Goal: Task Accomplishment & Management: Manage account settings

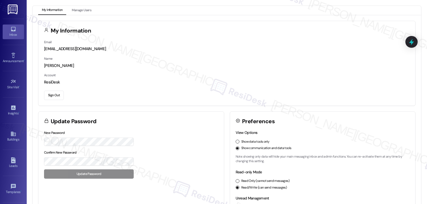
click at [13, 30] on icon at bounding box center [13, 29] width 5 height 5
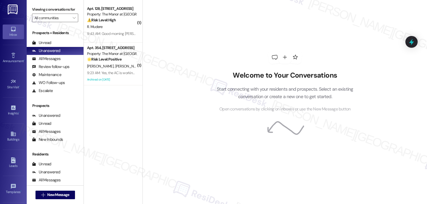
drag, startPoint x: 99, startPoint y: 27, endPoint x: 190, endPoint y: 45, distance: 93.0
click at [99, 27] on div "R. Mudere" at bounding box center [112, 26] width 50 height 7
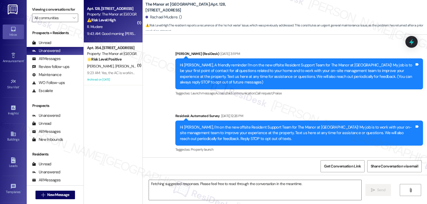
scroll to position [3449, 0]
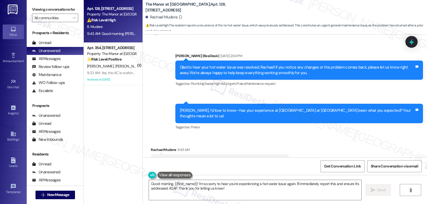
click at [275, 149] on div "Received via SMS [PERSON_NAME] 9:43 AM Good morning [PERSON_NAME] I have no hot…" at bounding box center [285, 157] width 284 height 45
click at [328, 135] on div "Received via SMS [PERSON_NAME] 9:43 AM Good morning [PERSON_NAME] I have no hot…" at bounding box center [285, 157] width 284 height 45
click at [234, 194] on textarea "Good morning, {{first_name}}! I'm so sorry to hear you're experiencing a hot wa…" at bounding box center [255, 190] width 213 height 20
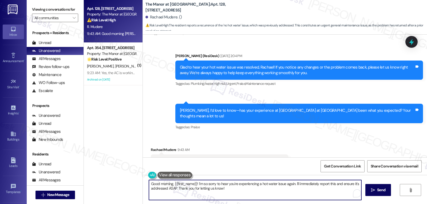
drag, startPoint x: 234, startPoint y: 194, endPoint x: 131, endPoint y: 164, distance: 107.0
click at [131, 164] on div "Apt. 128, [STREET_ADDRESS] Property: The Manor at [GEOGRAPHIC_DATA] ⚠️ Risk Lev…" at bounding box center [255, 102] width 343 height 204
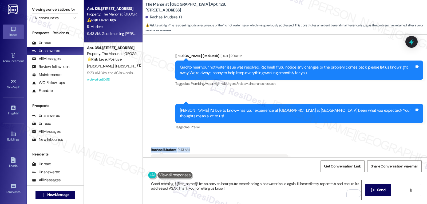
drag, startPoint x: 147, startPoint y: 127, endPoint x: 269, endPoint y: 140, distance: 122.9
click at [269, 140] on div "Received via SMS [PERSON_NAME] 9:43 AM Good morning [PERSON_NAME] I have no hot…" at bounding box center [285, 157] width 284 height 45
copy div "[PERSON_NAME] 9:43 AM Good morning [PERSON_NAME] I have no hot water again sinc…"
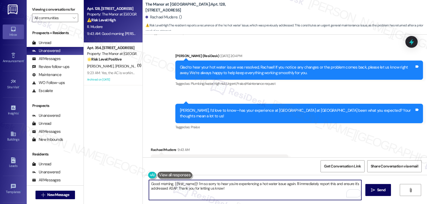
drag, startPoint x: 170, startPoint y: 184, endPoint x: 132, endPoint y: 184, distance: 38.2
click at [133, 184] on div "Apt. 128, [STREET_ADDRESS] Property: The Manor at [GEOGRAPHIC_DATA] ⚠️ Risk Lev…" at bounding box center [255, 102] width 343 height 204
click at [280, 195] on textarea "Thanks for reaching out {{first_name}}! I'm so sorry to hear you're experiencin…" at bounding box center [255, 190] width 213 height 20
drag, startPoint x: 306, startPoint y: 184, endPoint x: 329, endPoint y: 217, distance: 39.6
click at [329, 204] on html "Inbox Go to Inbox Announcement • Send A Text Announcement Site Visit • Go to Si…" at bounding box center [213, 102] width 427 height 204
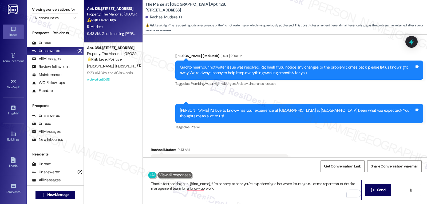
click at [222, 192] on textarea "Thanks for reaching out, {{first_name}}! I'm so sorry to hear you're experienci…" at bounding box center [255, 190] width 213 height 20
click at [225, 190] on textarea "Thanks for reaching out, {{first_name}}! I'm so sorry to hear you're experienci…" at bounding box center [255, 190] width 213 height 20
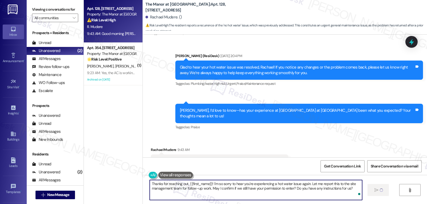
type textarea "Thanks for reaching out, {{first_name}}! I'm so sorry to hear you're experienci…"
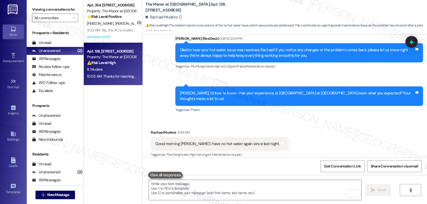
scroll to position [3492, 0]
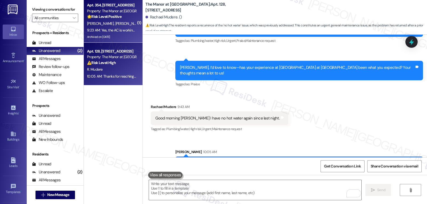
click at [96, 26] on span "[PERSON_NAME]" at bounding box center [101, 23] width 28 height 5
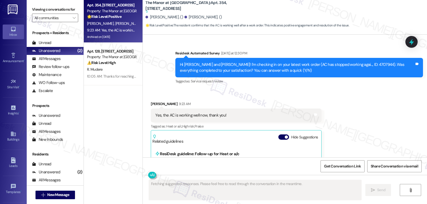
scroll to position [6938, 0]
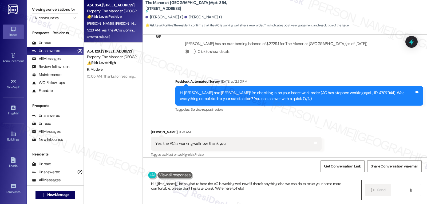
click at [241, 185] on textarea "Hi {{first_name}}, I'm so glad to hear the AC is working well now! If there's a…" at bounding box center [255, 190] width 213 height 20
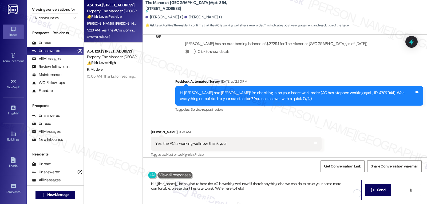
click at [242, 186] on textarea "Hi {{first_name}}, I'm so glad to hear the AC is working well now! If there's a…" at bounding box center [255, 190] width 213 height 20
type textarea "Hi {{first_name}}, I'm so glad to hear the AC is working well after the work or…"
drag, startPoint x: 286, startPoint y: 193, endPoint x: 120, endPoint y: 171, distance: 167.5
click at [120, 171] on div "Apt. 354, [STREET_ADDRESS] Property: The Manor at [GEOGRAPHIC_DATA] 🌟 Risk Leve…" at bounding box center [255, 102] width 343 height 204
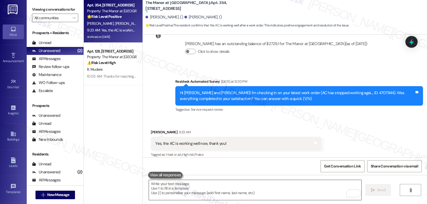
click at [226, 190] on textarea "To enrich screen reader interactions, please activate Accessibility in Grammarl…" at bounding box center [255, 190] width 213 height 20
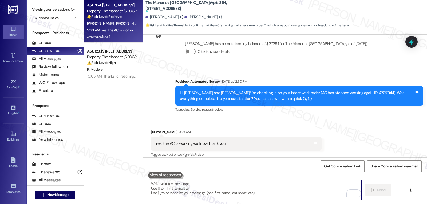
paste textarea "Hi {{first_name}}, I’m so glad to hear your AC is running smoothly after the wo…"
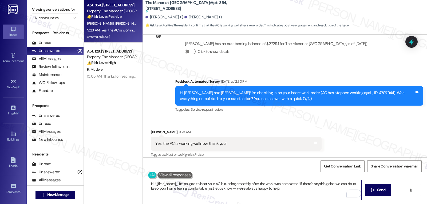
click at [235, 191] on textarea "Hi {{first_name}}, I’m so glad to hear your AC is running smoothly after the wo…" at bounding box center [255, 190] width 213 height 20
click at [174, 183] on textarea "Hi {{first_name}}, I’m so glad to hear your AC is running smoothly after the wo…" at bounding box center [255, 190] width 213 height 20
click at [269, 192] on textarea "Hi [PERSON_NAME], I’m so glad to hear your AC is running smoothly after the wor…" at bounding box center [255, 190] width 213 height 20
type textarea "Hi [PERSON_NAME], I’m so glad to hear your AC is running smoothly after the wor…"
click at [383, 188] on span "Send" at bounding box center [381, 190] width 8 height 6
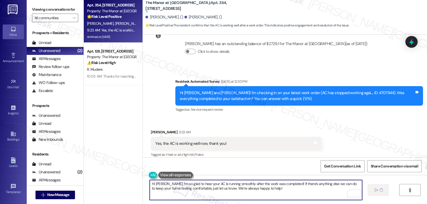
click at [326, 196] on textarea "Hi [PERSON_NAME], I’m so glad to hear your AC is running smoothly after the wor…" at bounding box center [256, 190] width 213 height 20
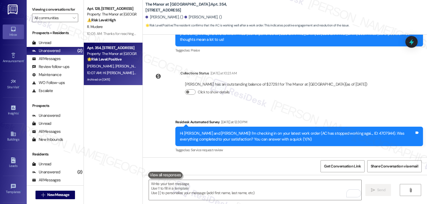
scroll to position [6940, 0]
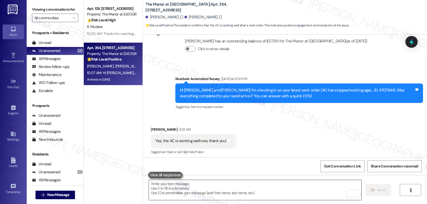
click at [249, 195] on textarea "To enrich screen reader interactions, please activate Accessibility in Grammarl…" at bounding box center [255, 190] width 213 height 20
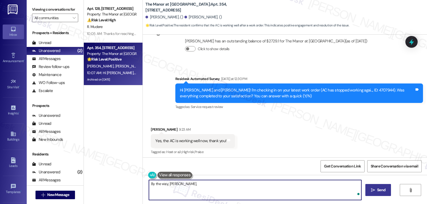
paste textarea "Just curious—has {{property}} been everything you hoped for? I’d love to hear y…"
click at [335, 188] on textarea "By the way, [PERSON_NAME], just curious—has {{property}} been everything you ho…" at bounding box center [255, 190] width 213 height 20
type textarea "By the way, [PERSON_NAME], just curious—has {{property}} been everything you ho…"
click at [379, 192] on span "Send" at bounding box center [381, 190] width 8 height 6
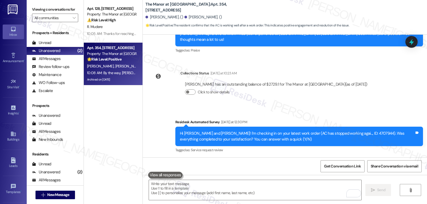
scroll to position [6978, 0]
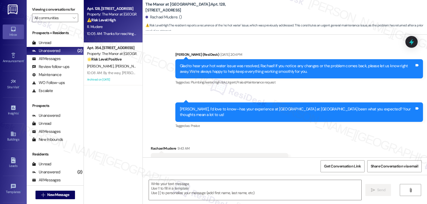
type textarea "Fetching suggested responses. Please feel free to read through the conversation…"
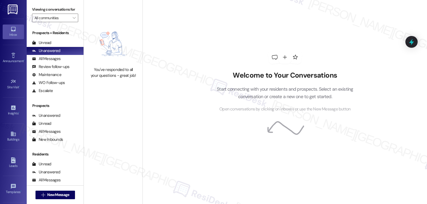
scroll to position [50, 0]
click at [13, 173] on div "Account Go to Account" at bounding box center [13, 165] width 21 height 26
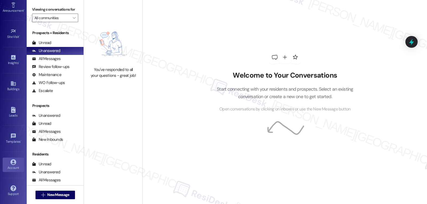
click at [12, 164] on icon at bounding box center [13, 162] width 6 height 6
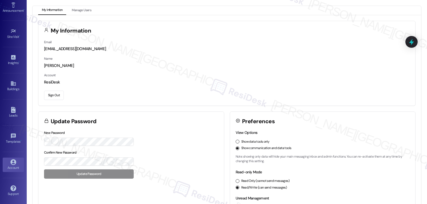
click at [53, 96] on button "Sign Out" at bounding box center [54, 95] width 20 height 9
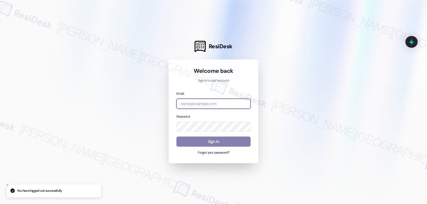
click at [210, 104] on input "email" at bounding box center [213, 104] width 74 height 10
click at [226, 105] on input "email" at bounding box center [213, 104] width 74 height 10
paste input "automated-surveys-archway_equities-jomar.punay@archway_equities.com"
type input "automated-surveys-archway_equities-jomar.punay@archway_equities.com"
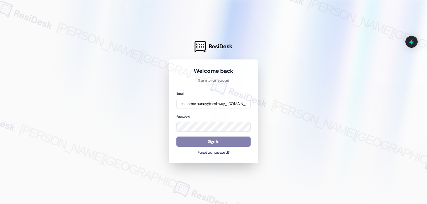
scroll to position [0, 0]
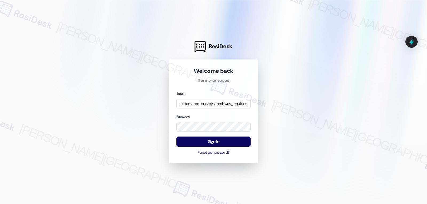
click at [205, 112] on div "Email automated-surveys-archway_equities-jomar.punay@archway_equities.com Passw…" at bounding box center [213, 123] width 74 height 65
click at [220, 138] on button "Sign In" at bounding box center [213, 142] width 74 height 10
